Goal: Task Accomplishment & Management: Use online tool/utility

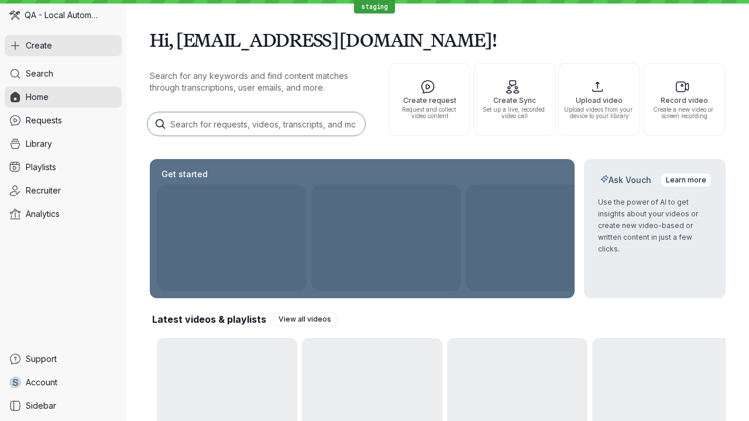
click at [63, 46] on button "Create" at bounding box center [63, 45] width 117 height 21
